Goal: Task Accomplishment & Management: Manage account settings

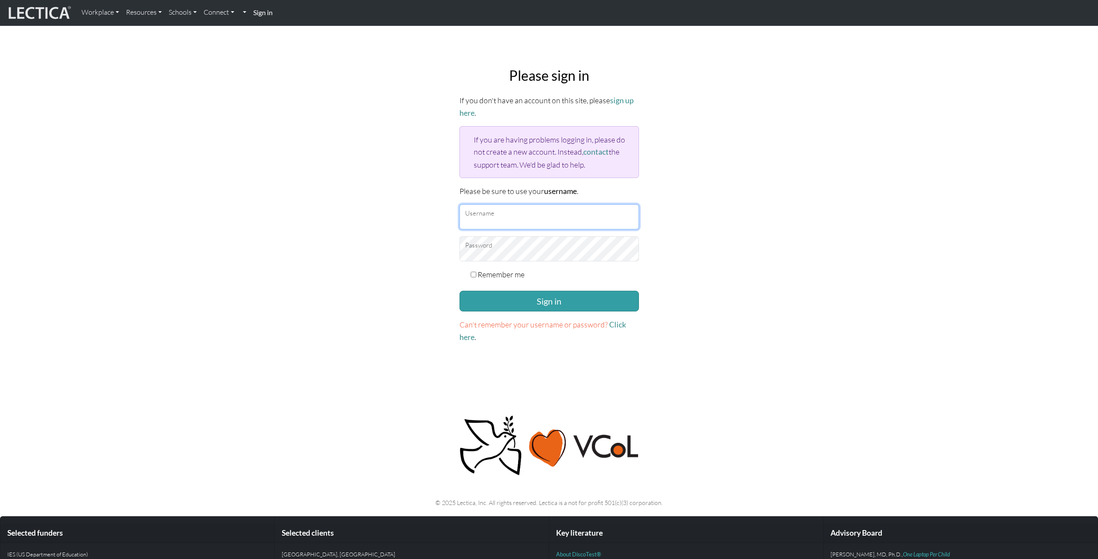
click at [563, 221] on input "Username" at bounding box center [550, 216] width 180 height 25
type input "danieladonai"
click at [485, 272] on label "Remember me" at bounding box center [501, 274] width 47 height 12
click at [477, 272] on input "Remember me" at bounding box center [474, 274] width 6 height 6
checkbox input "true"
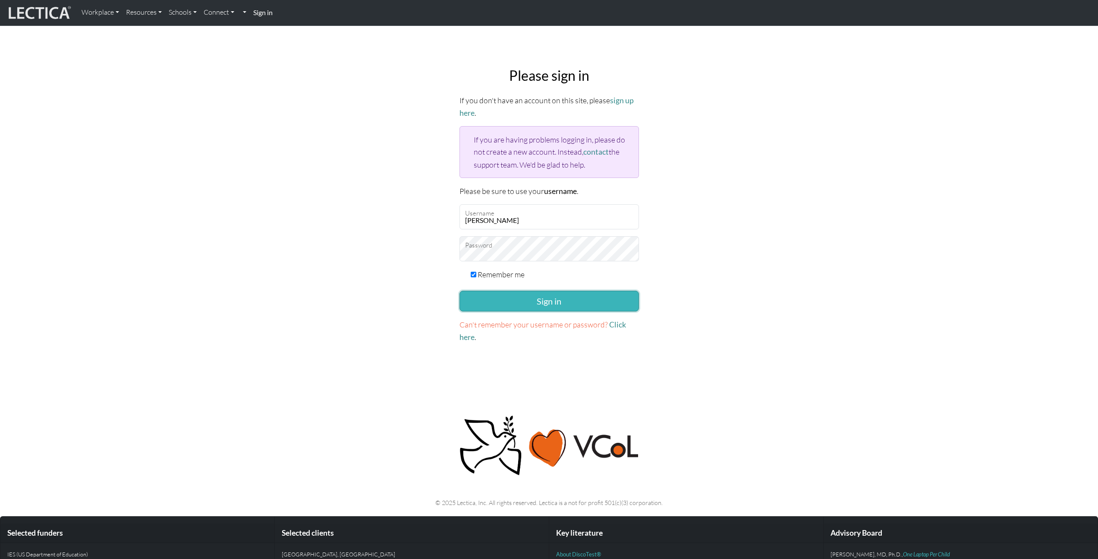
click at [499, 292] on button "Sign in" at bounding box center [550, 300] width 180 height 21
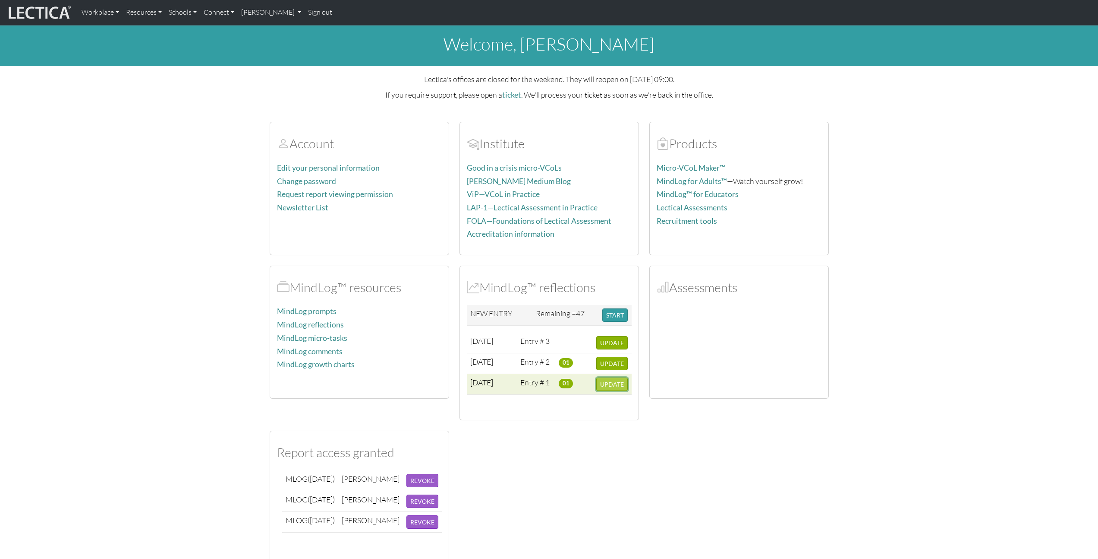
click at [608, 388] on button "UPDATE" at bounding box center [612, 383] width 32 height 13
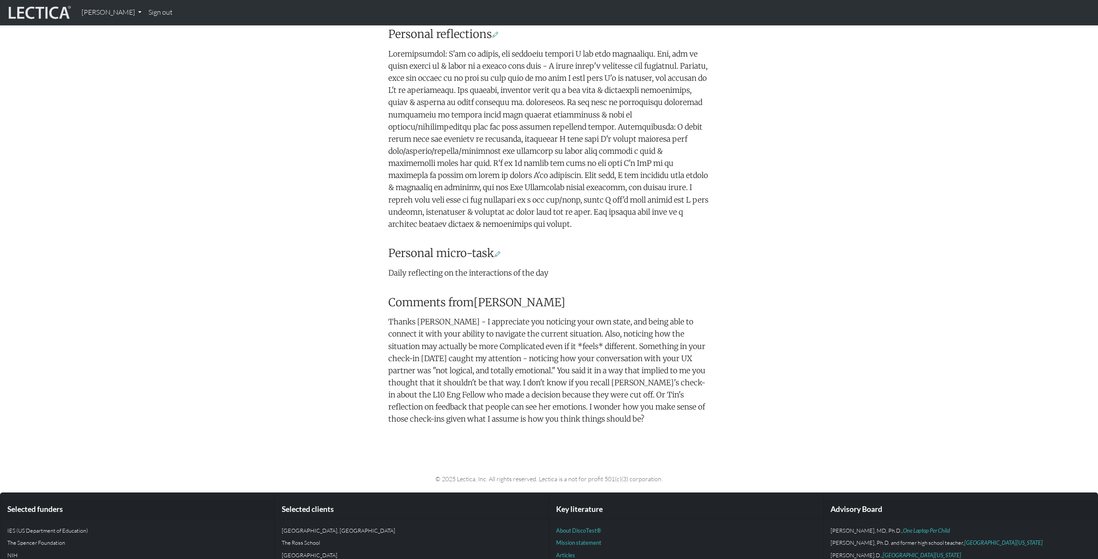
scroll to position [361, 0]
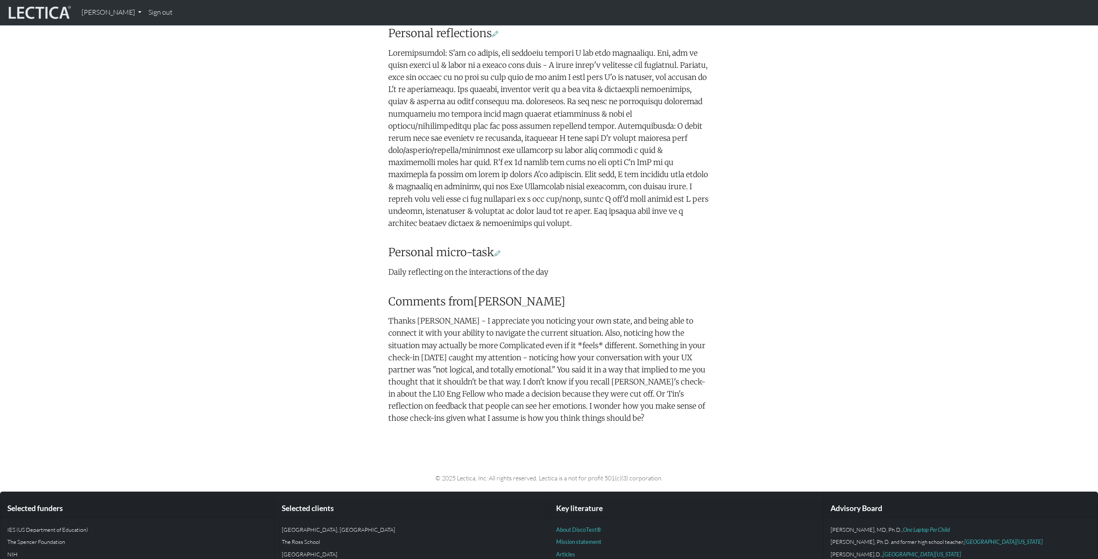
click at [542, 417] on p "Thanks Daniel - I appreciate you noticing your own state, and being able to con…" at bounding box center [549, 369] width 322 height 109
click at [508, 417] on p "Thanks Daniel - I appreciate you noticing your own state, and being able to con…" at bounding box center [549, 369] width 322 height 109
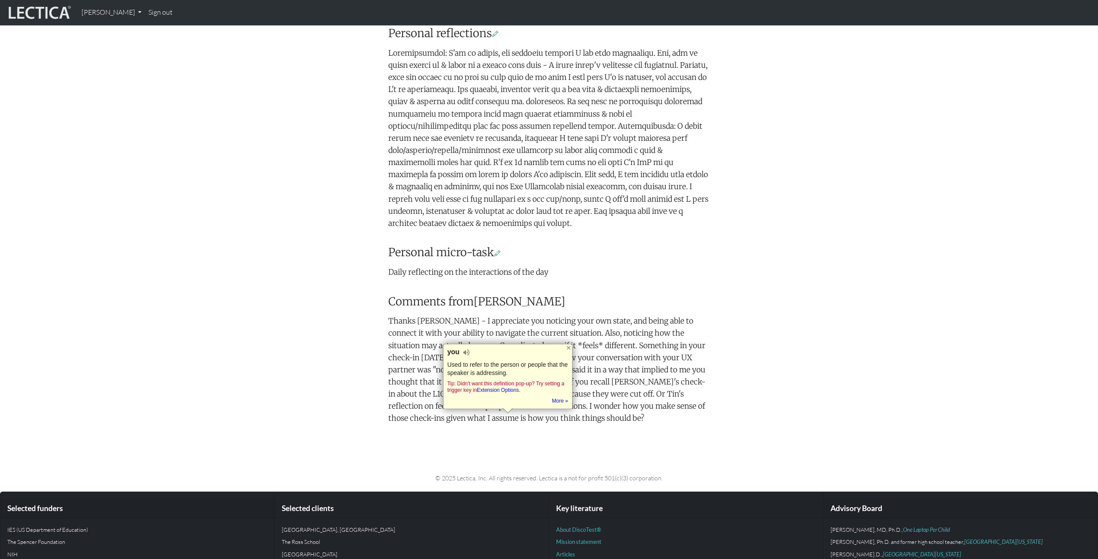
click at [577, 421] on p "Thanks Daniel - I appreciate you noticing your own state, and being able to con…" at bounding box center [549, 369] width 322 height 109
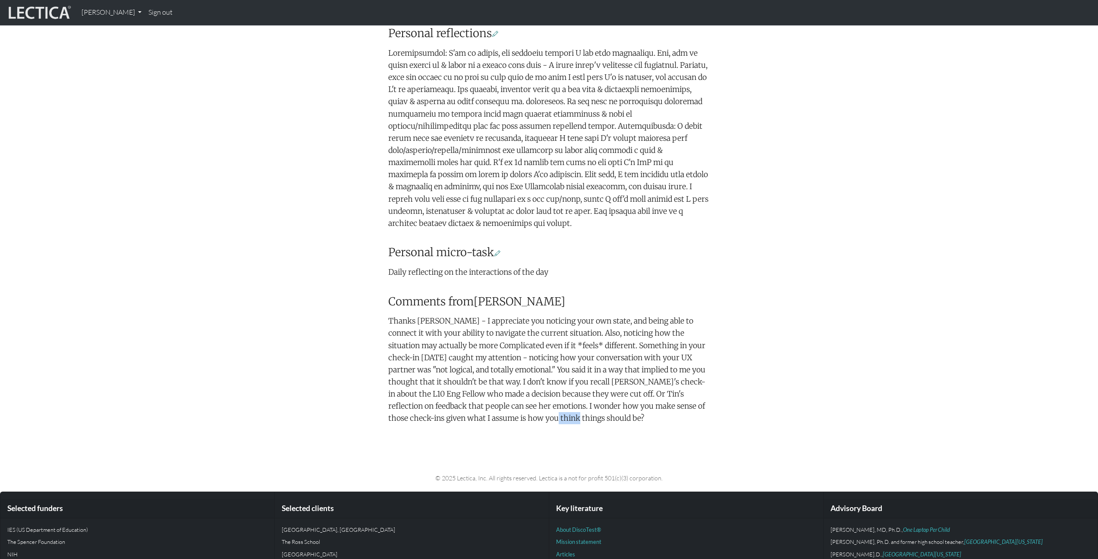
click at [577, 421] on p "Thanks Daniel - I appreciate you noticing your own state, and being able to con…" at bounding box center [549, 369] width 322 height 109
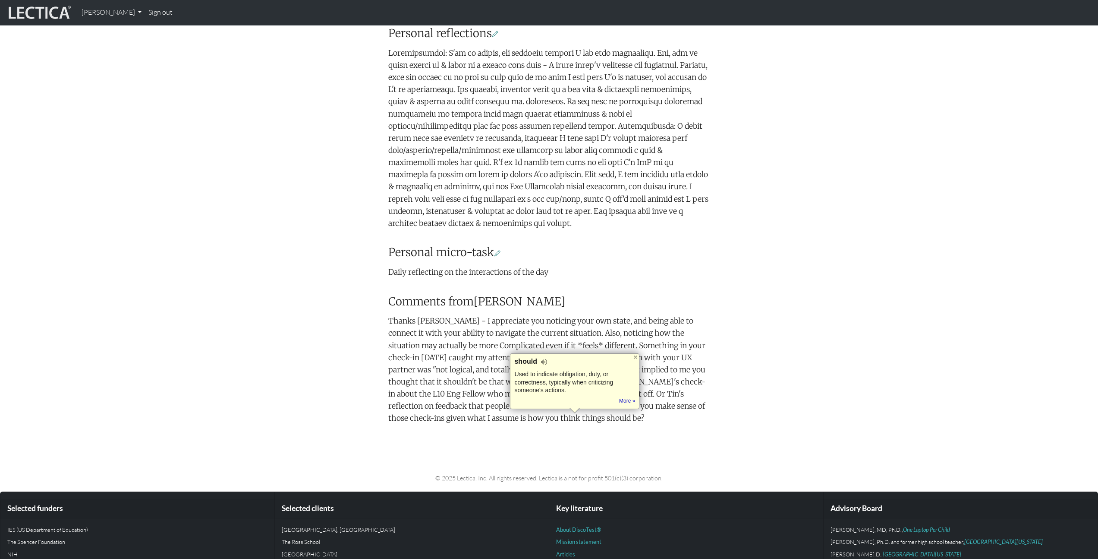
click at [559, 445] on body "Daniel Adonai My Profile Sign out Signed out × ." at bounding box center [549, 134] width 1098 height 991
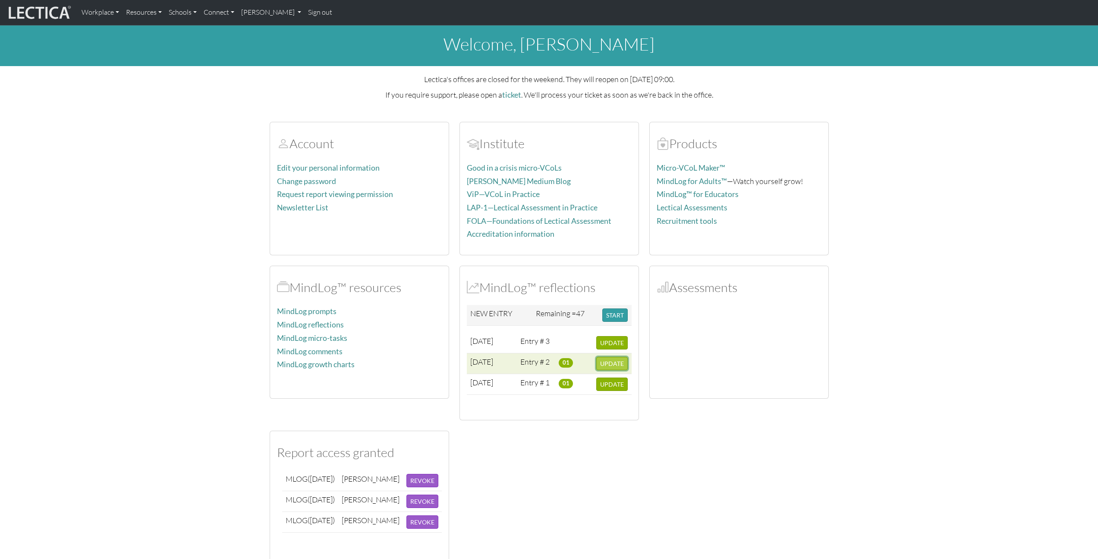
click at [609, 366] on span "UPDATE" at bounding box center [612, 363] width 24 height 7
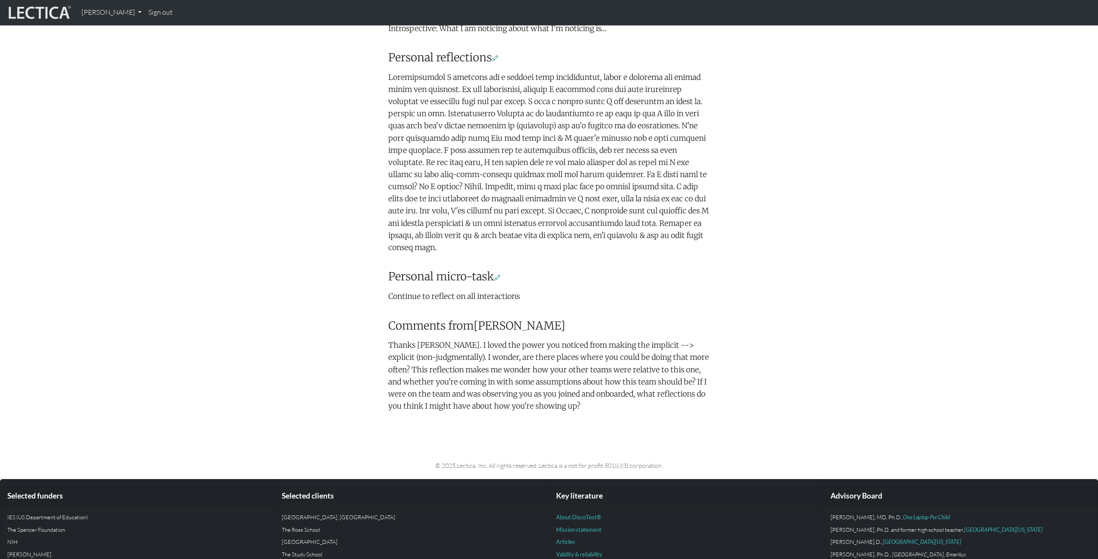
scroll to position [338, 0]
